Goal: Navigation & Orientation: Understand site structure

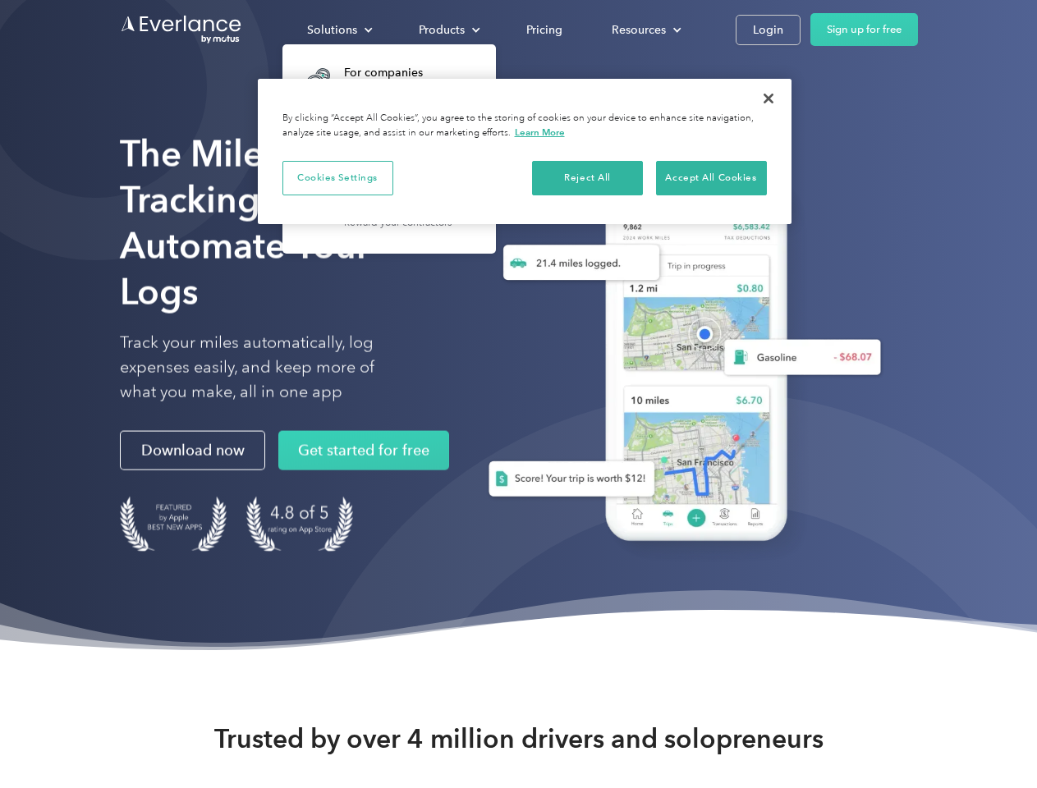
click at [339, 30] on div "Solutions" at bounding box center [332, 30] width 50 height 21
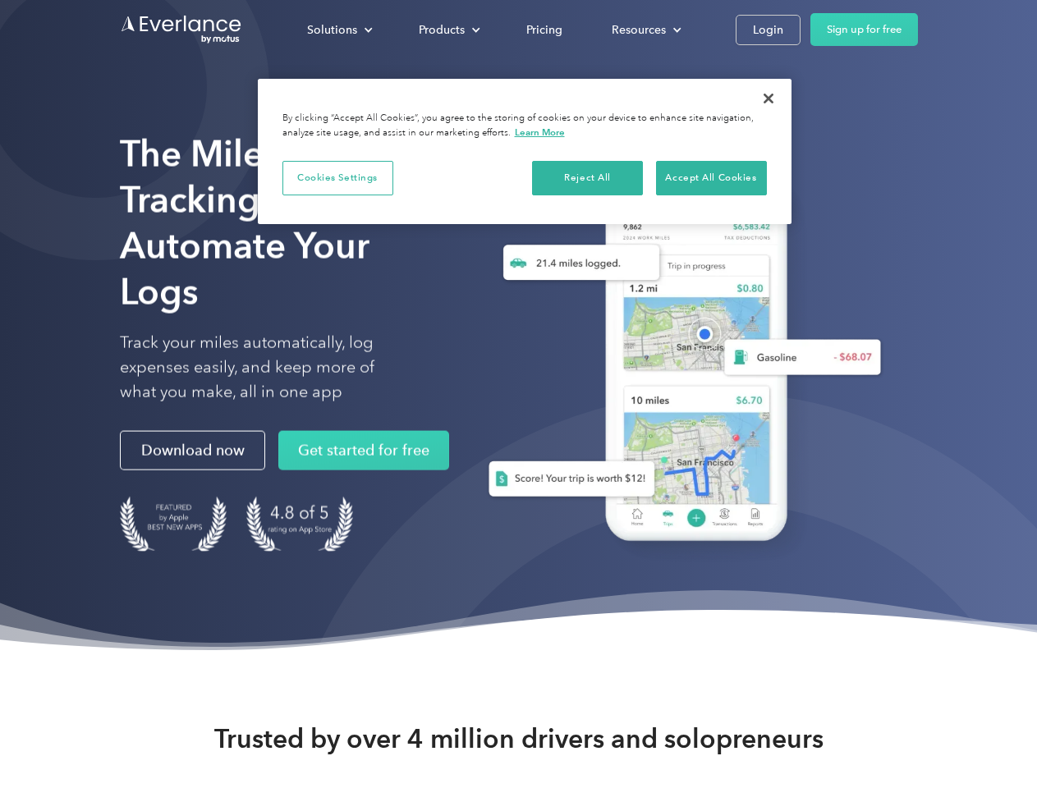
click at [448, 30] on div "Products" at bounding box center [442, 30] width 46 height 21
click at [645, 30] on div "Resources" at bounding box center [639, 30] width 54 height 21
click at [337, 177] on button "Cookies Settings" at bounding box center [337, 178] width 111 height 34
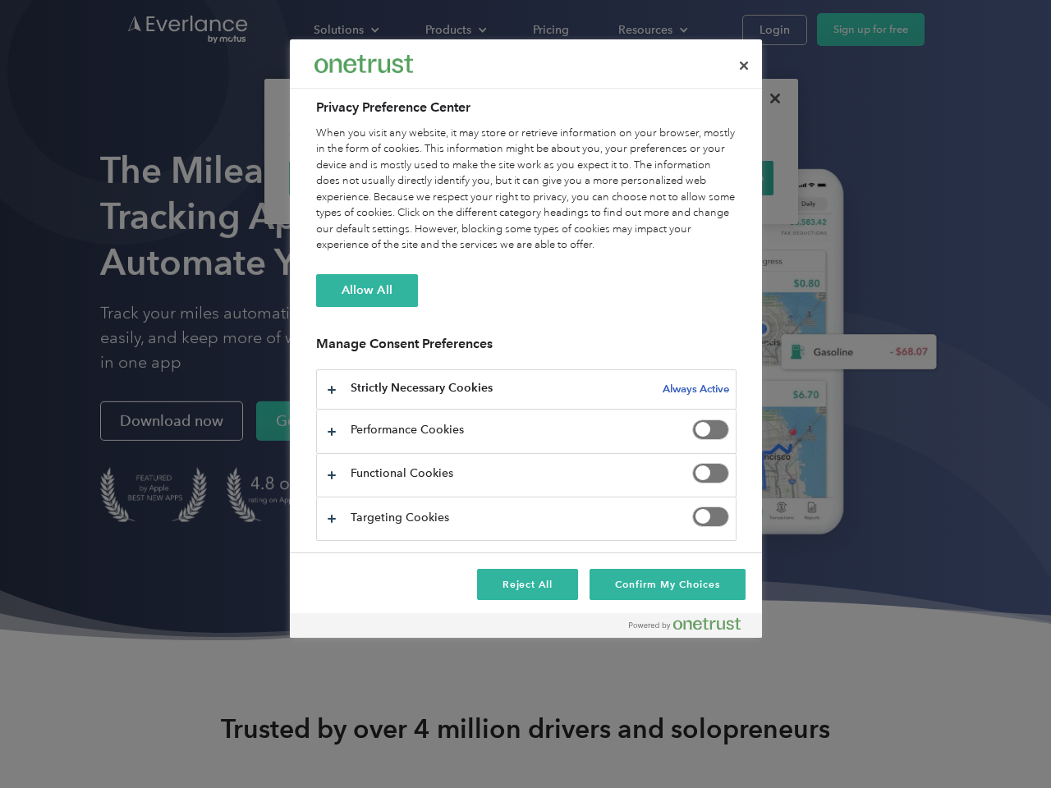
click at [588, 177] on div "When you visit any website, it may store or retrieve information on your browse…" at bounding box center [526, 190] width 420 height 128
click at [711, 177] on div "When you visit any website, it may store or retrieve information on your browse…" at bounding box center [526, 190] width 420 height 128
click at [769, 99] on div at bounding box center [525, 394] width 1051 height 788
